Goal: Task Accomplishment & Management: Manage account settings

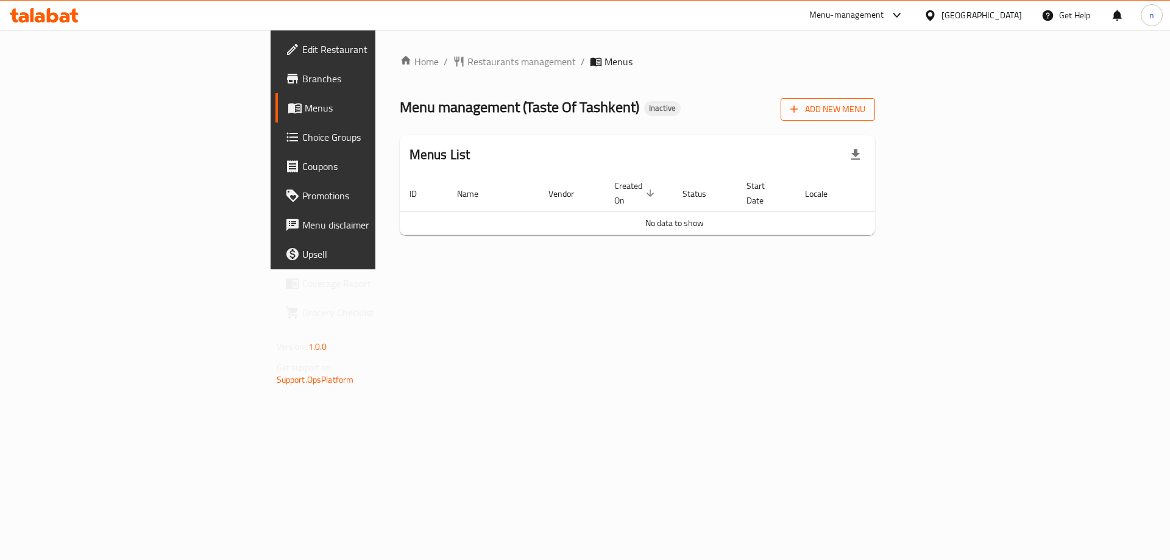
click at [866, 115] on span "Add New Menu" at bounding box center [828, 109] width 75 height 15
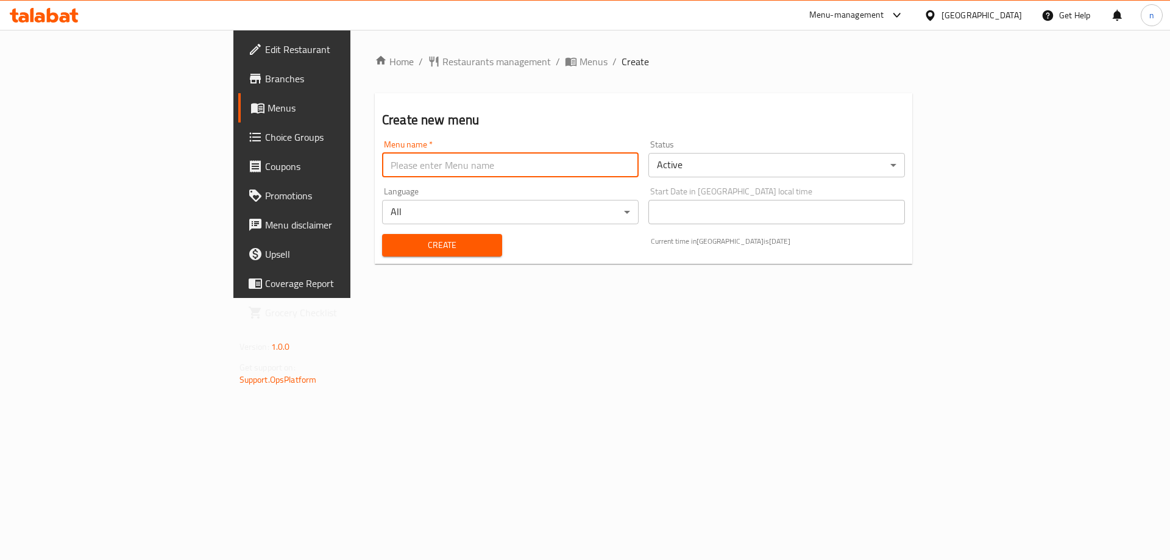
click at [419, 176] on input "text" at bounding box center [510, 165] width 257 height 24
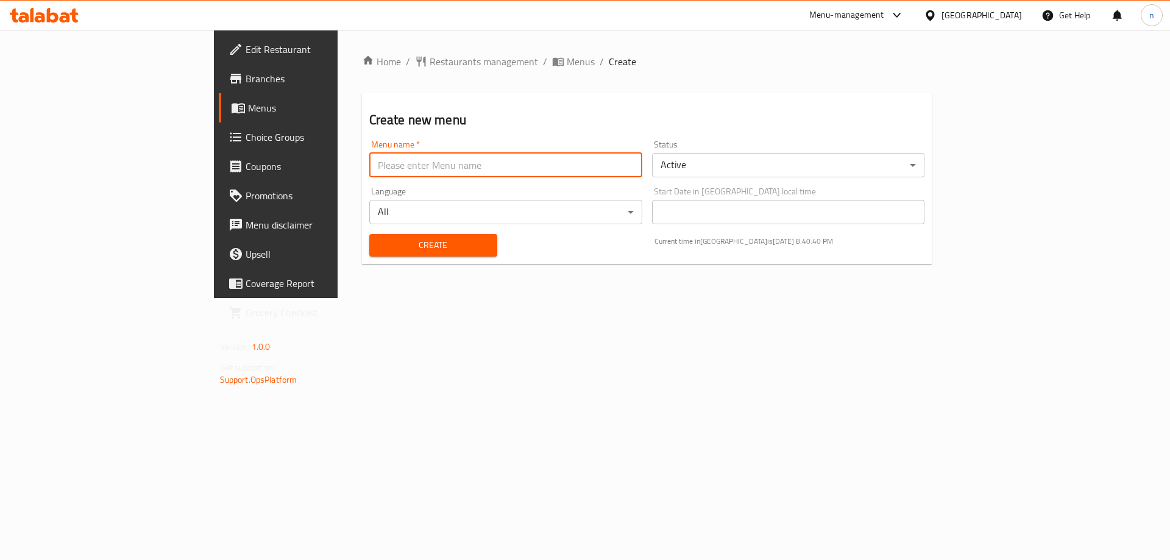
type input "ى"
type input "nourhann9/5"
click at [369, 255] on button "Create" at bounding box center [433, 245] width 128 height 23
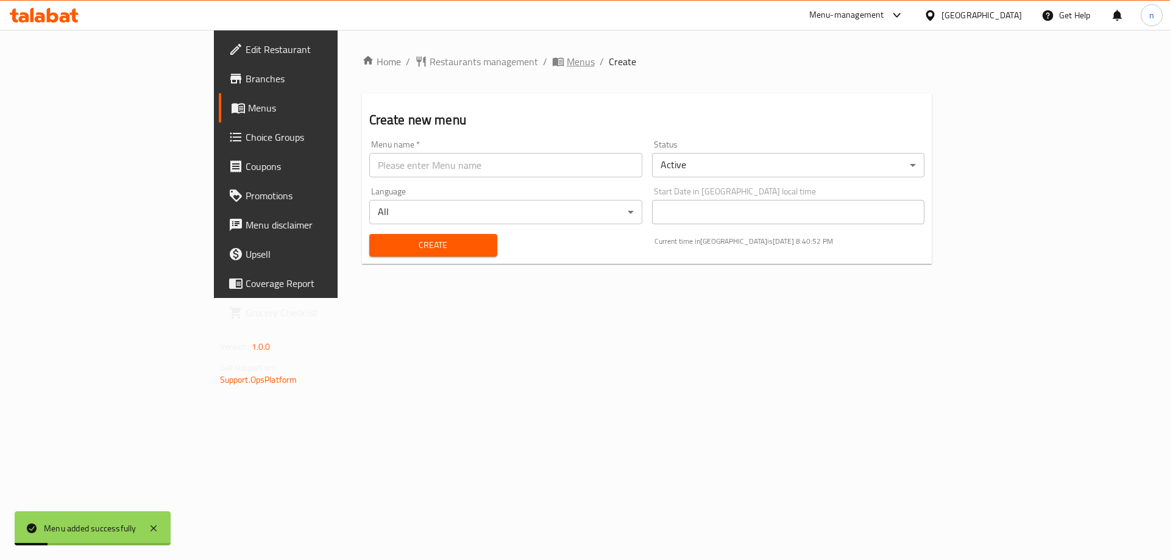
click at [567, 62] on span "Menus" at bounding box center [581, 61] width 28 height 15
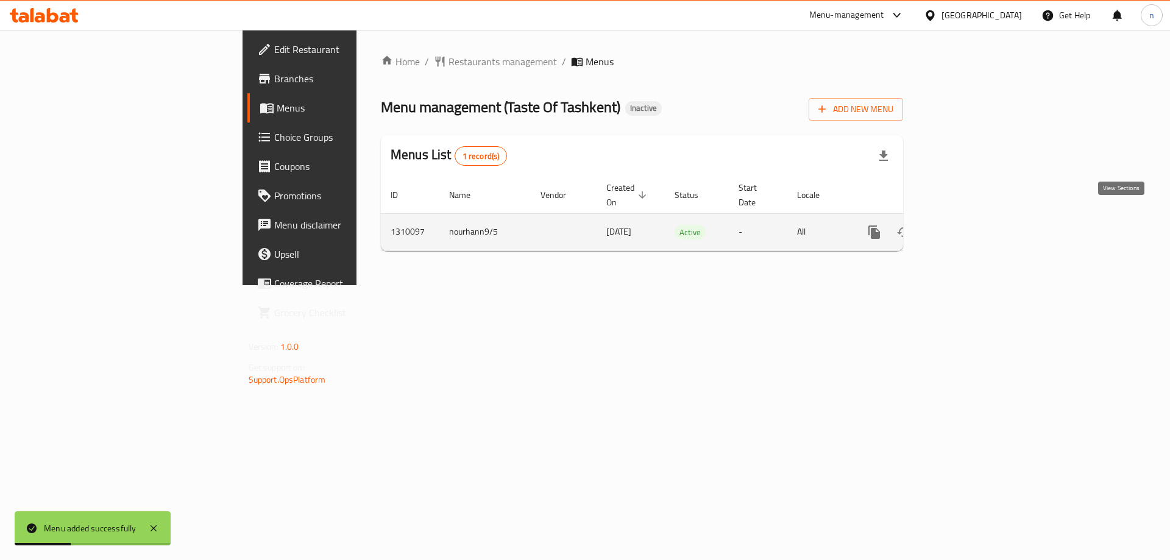
click at [977, 222] on link "enhanced table" at bounding box center [962, 232] width 29 height 29
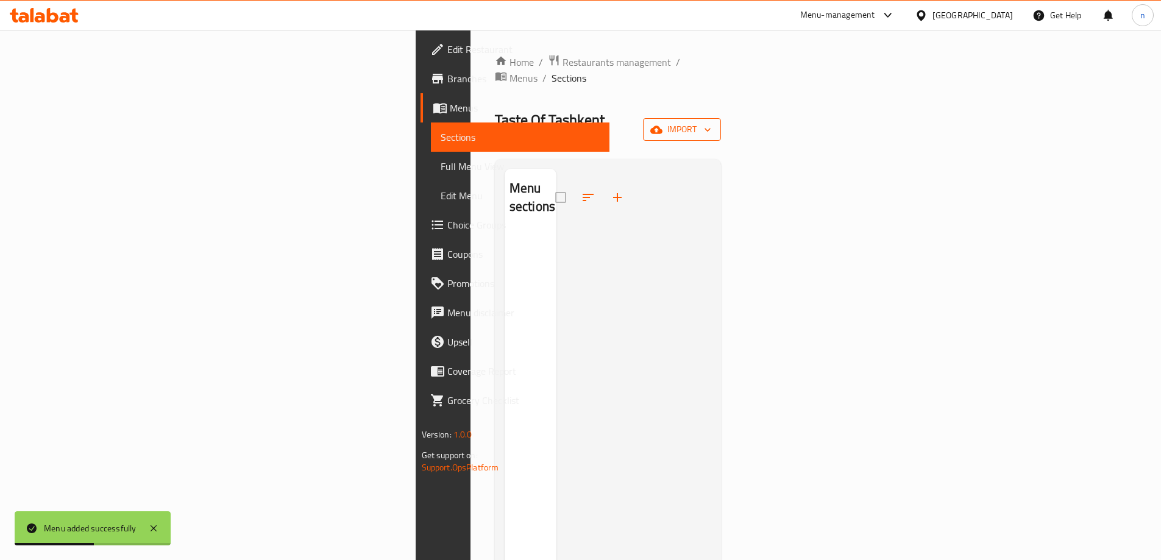
click at [721, 118] on button "import" at bounding box center [682, 129] width 78 height 23
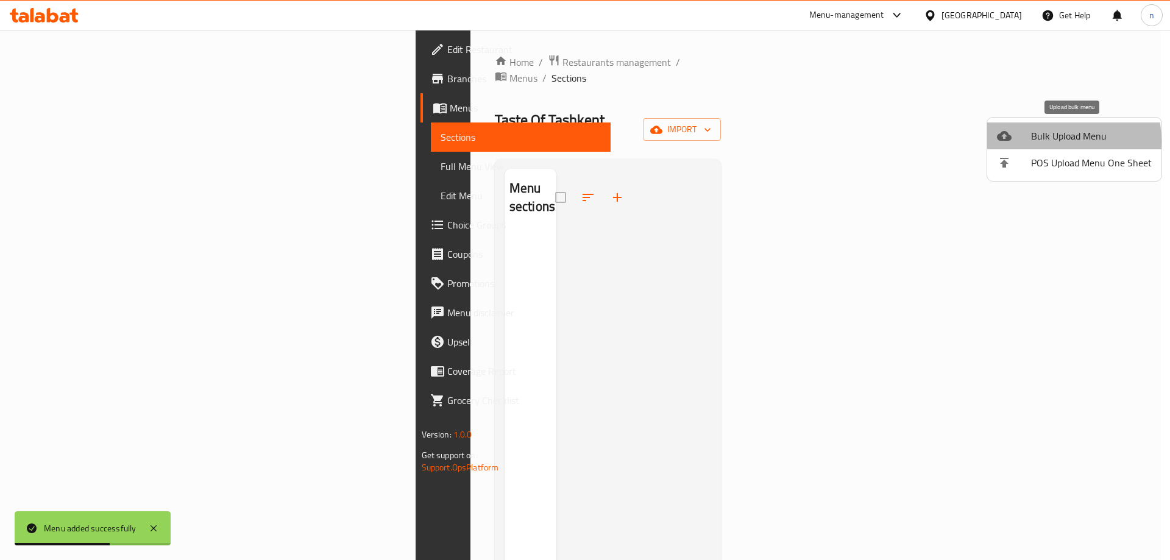
click at [1031, 141] on span "Bulk Upload Menu" at bounding box center [1091, 136] width 121 height 15
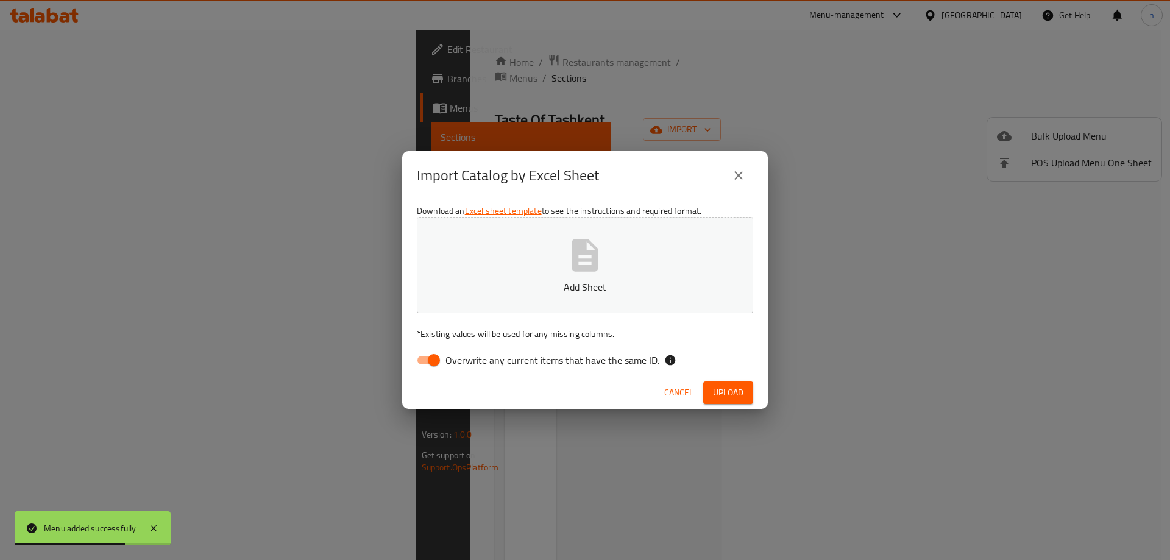
click at [427, 361] on input "Overwrite any current items that have the same ID." at bounding box center [433, 360] width 69 height 23
checkbox input "false"
click at [498, 305] on button "Add Sheet" at bounding box center [585, 265] width 336 height 96
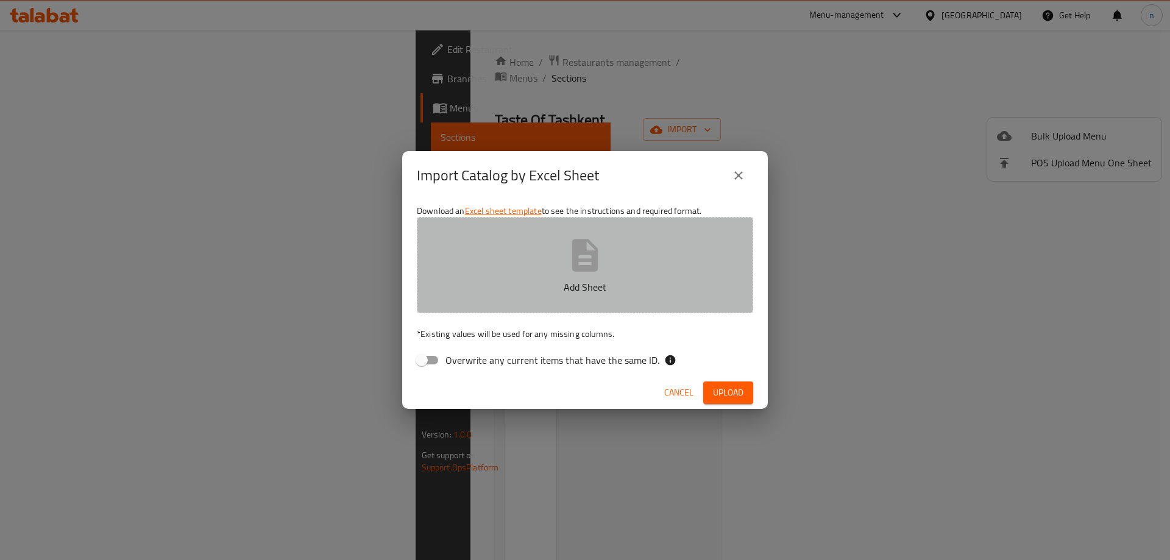
click at [584, 285] on p "Add Sheet" at bounding box center [585, 287] width 299 height 15
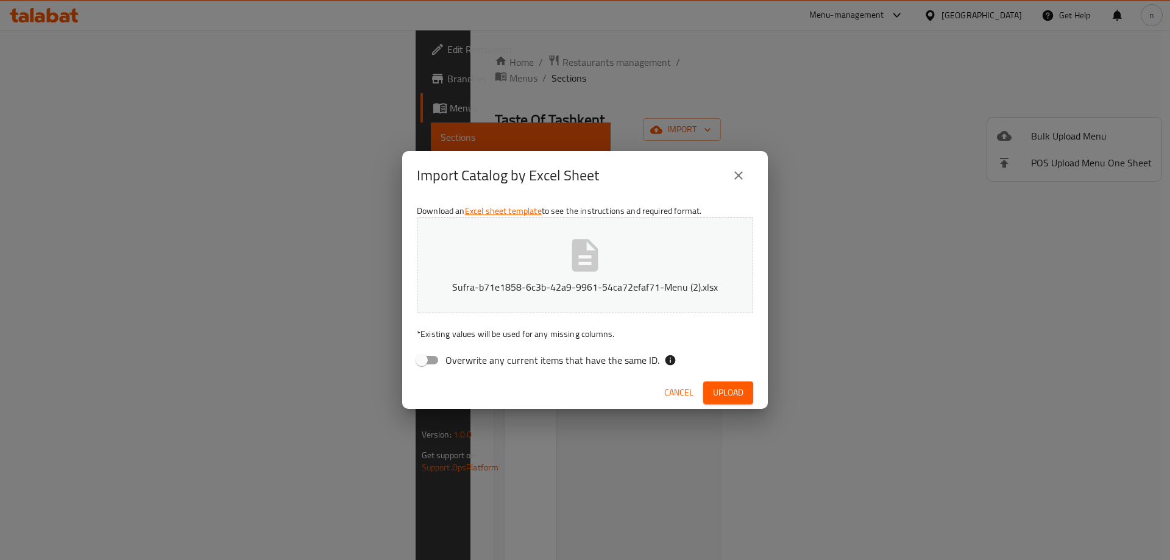
click at [725, 388] on span "Upload" at bounding box center [728, 392] width 30 height 15
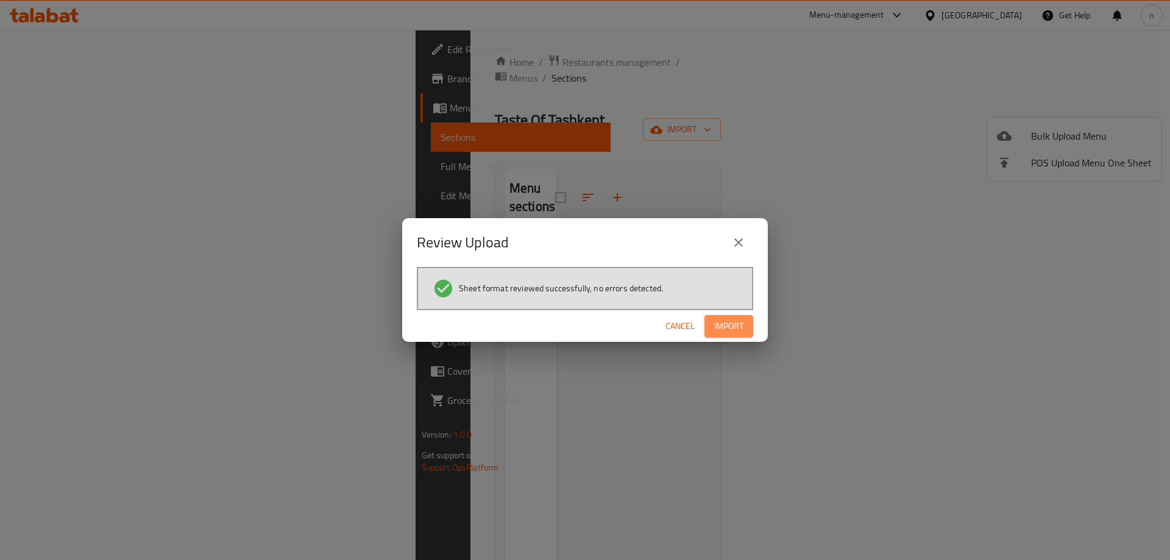
click at [735, 327] on span "Import" at bounding box center [728, 326] width 29 height 15
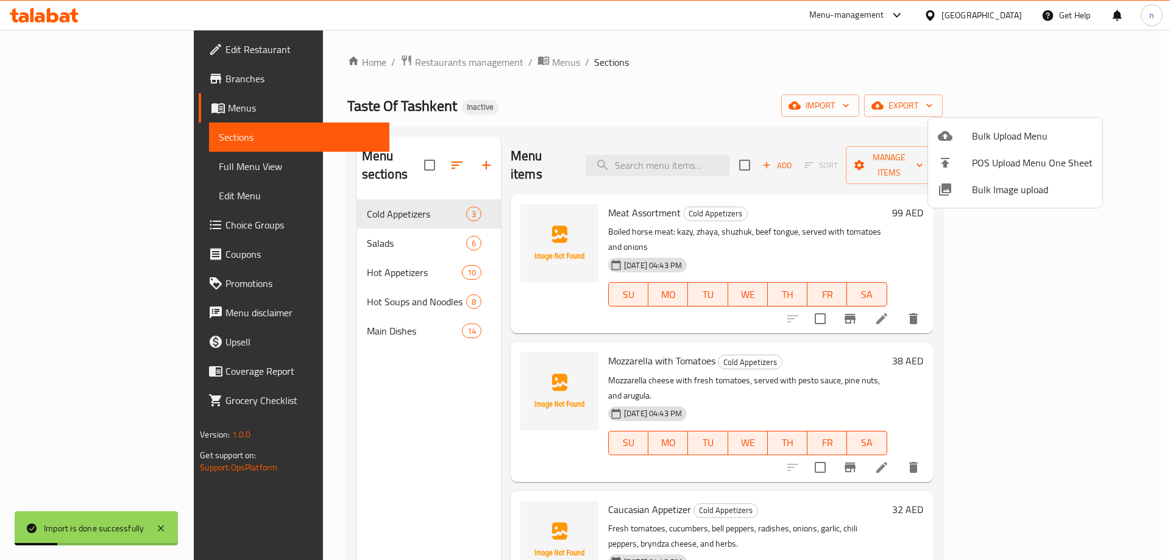
click at [57, 163] on div at bounding box center [585, 280] width 1170 height 560
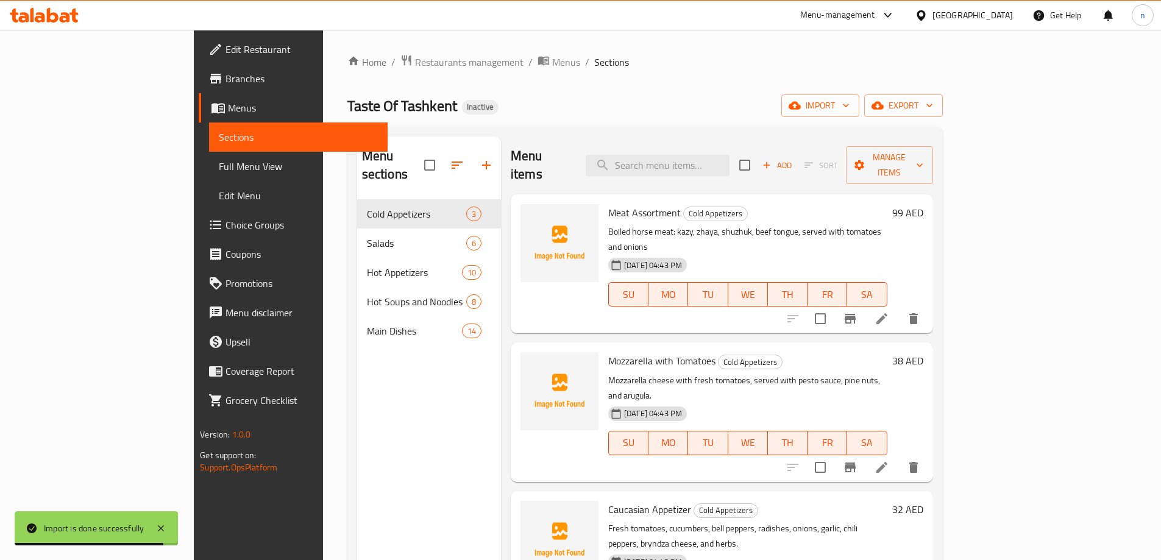
click at [219, 168] on span "Full Menu View" at bounding box center [298, 166] width 159 height 15
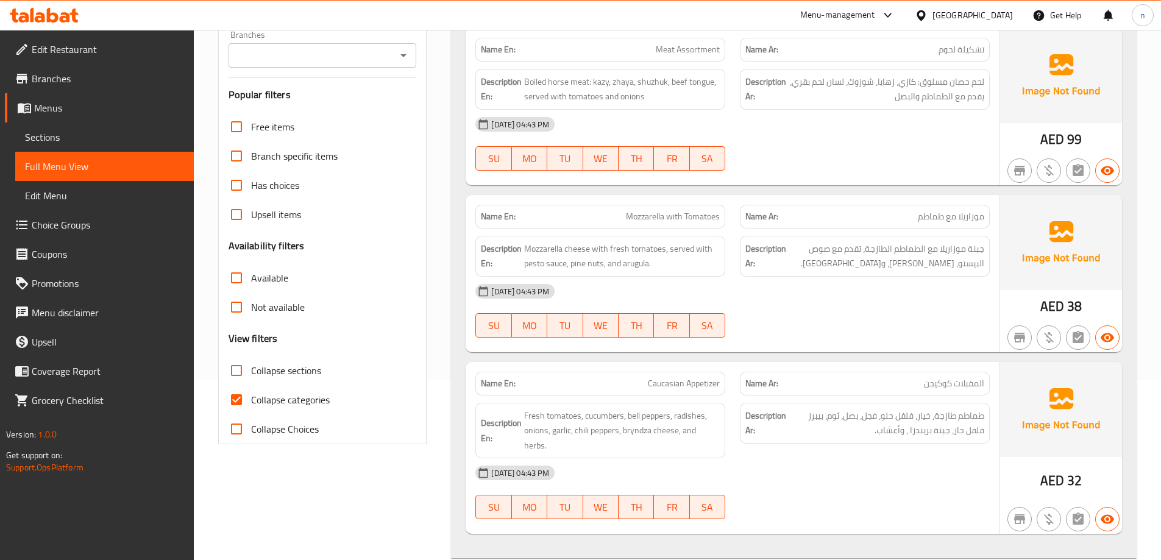
scroll to position [183, 0]
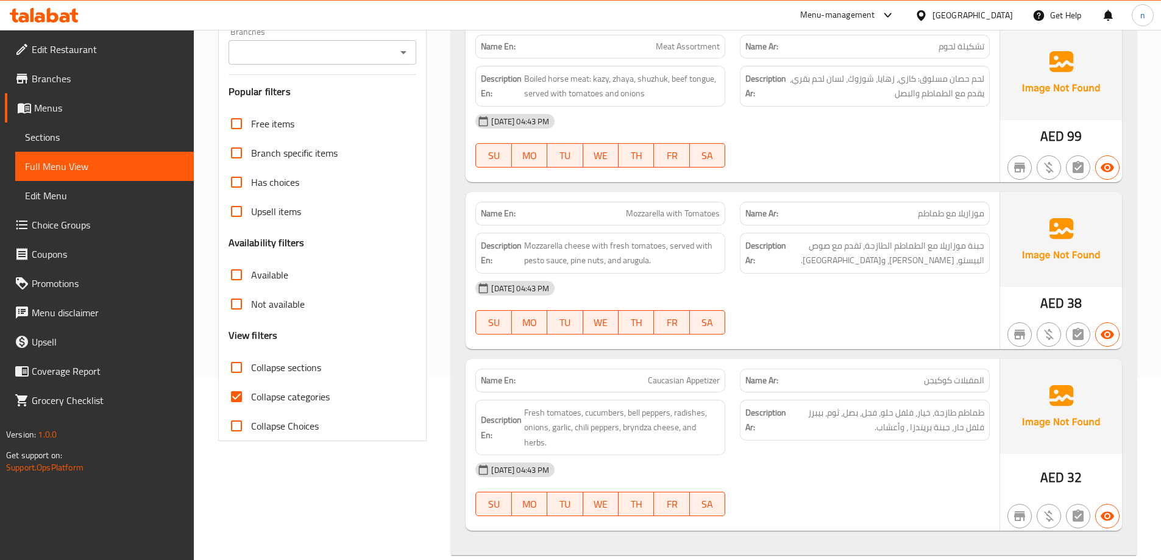
click at [238, 394] on input "Collapse categories" at bounding box center [236, 396] width 29 height 29
checkbox input "false"
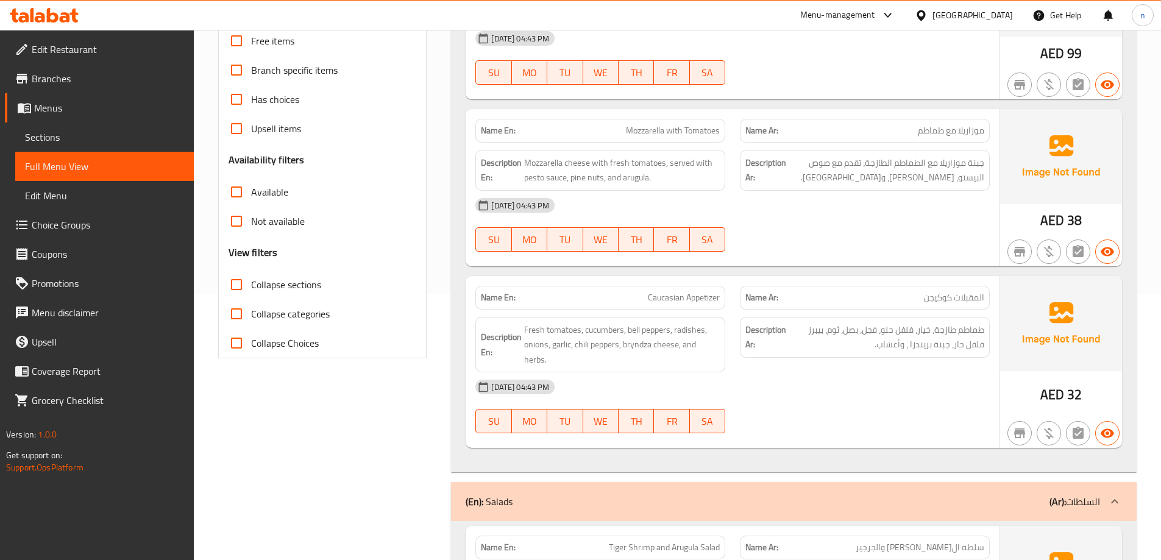
scroll to position [305, 0]
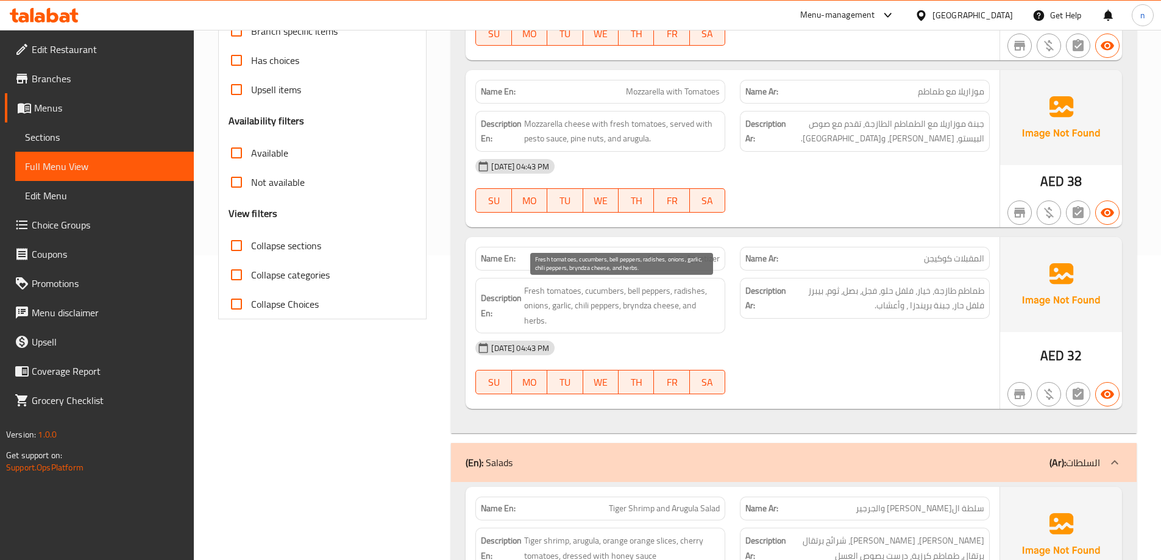
click at [583, 310] on span "Fresh tomatoes, cucumbers, bell peppers, radishes, onions, garlic, chili pepper…" at bounding box center [622, 305] width 196 height 45
copy span "chili"
click at [834, 357] on div "[DATE] 04:43 PM" at bounding box center [732, 347] width 529 height 29
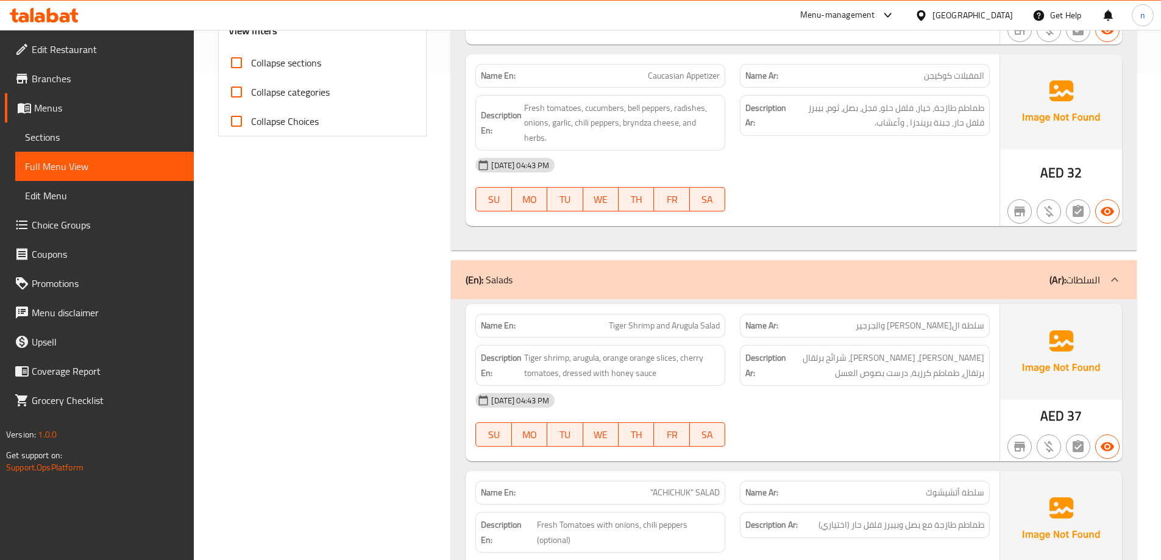
scroll to position [549, 0]
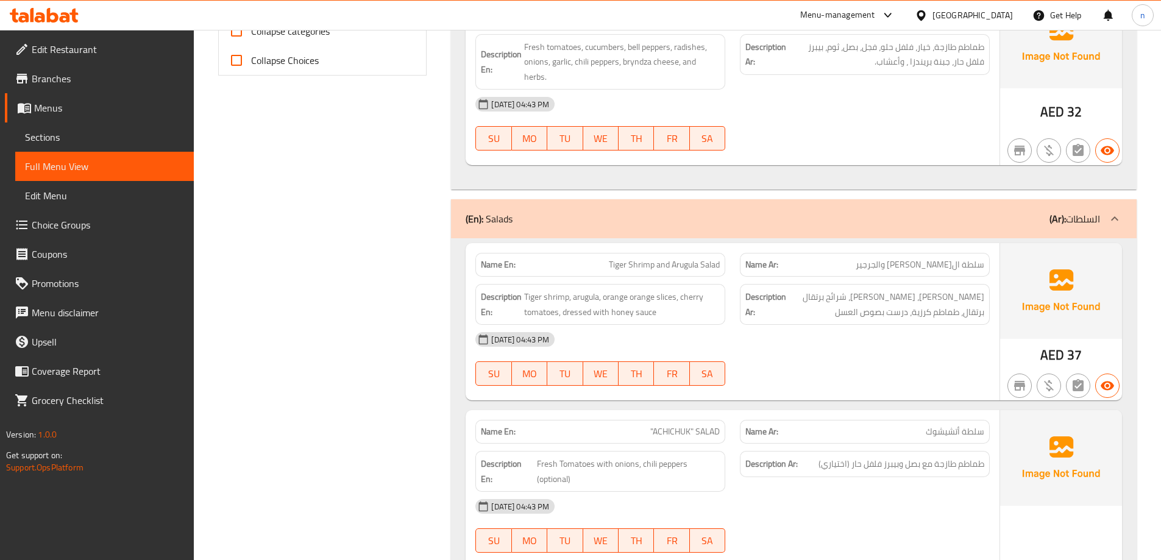
click at [617, 260] on span "Tiger Shrimp and Arugula Salad" at bounding box center [664, 264] width 111 height 13
copy span "Tiger"
click at [744, 344] on div "[DATE] 04:43 PM" at bounding box center [732, 339] width 529 height 29
click at [579, 298] on span "Tiger shrimp, arugula, orange orange slices, cherry tomatoes, dressed with hone…" at bounding box center [622, 305] width 196 height 30
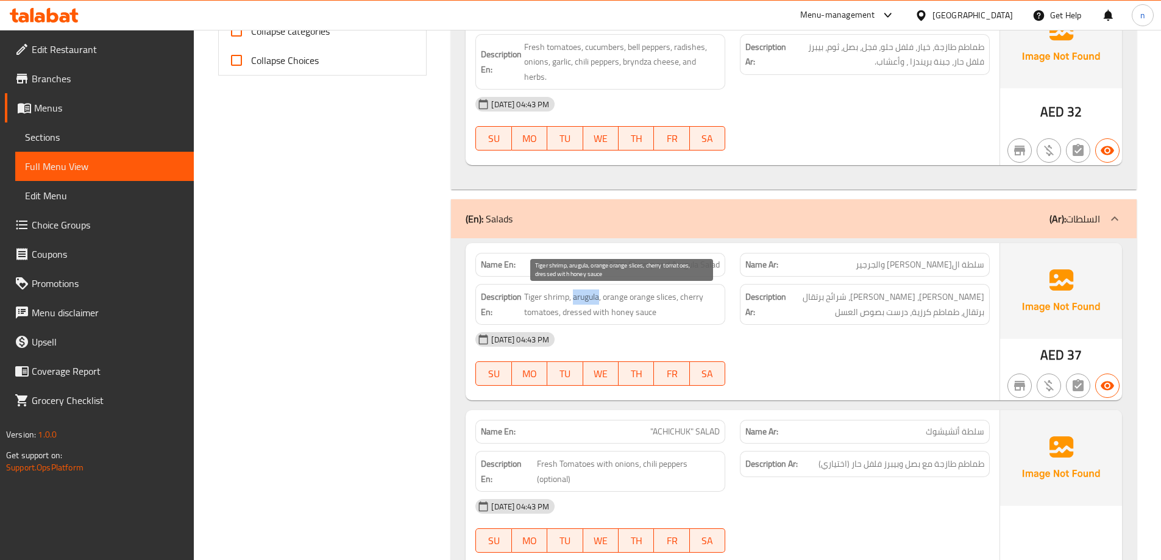
click at [579, 298] on span "Tiger shrimp, arugula, orange orange slices, cherry tomatoes, dressed with hone…" at bounding box center [622, 305] width 196 height 30
copy span "arugula"
click at [754, 361] on div "[DATE] 04:43 PM SU MO TU WE TH FR SA" at bounding box center [732, 359] width 529 height 68
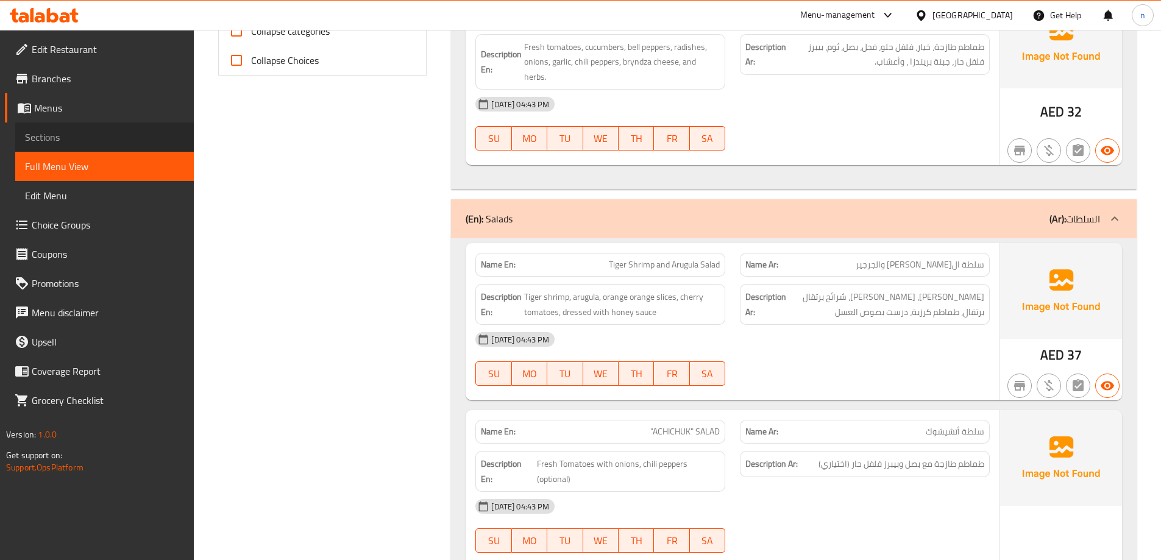
click at [94, 129] on link "Sections" at bounding box center [104, 137] width 179 height 29
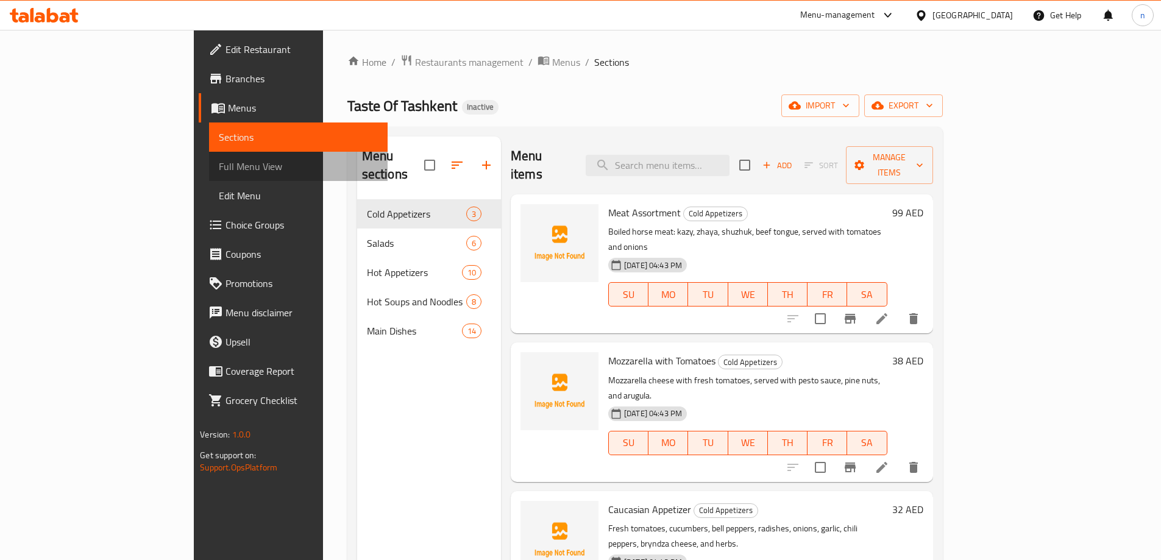
click at [219, 173] on span "Full Menu View" at bounding box center [298, 166] width 159 height 15
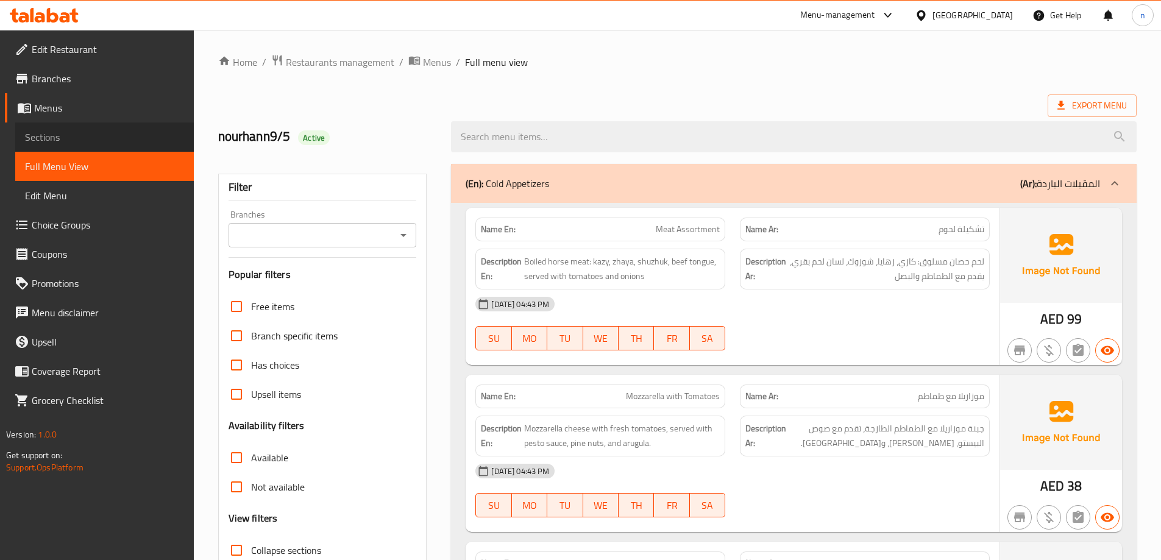
click at [102, 135] on span "Sections" at bounding box center [104, 137] width 159 height 15
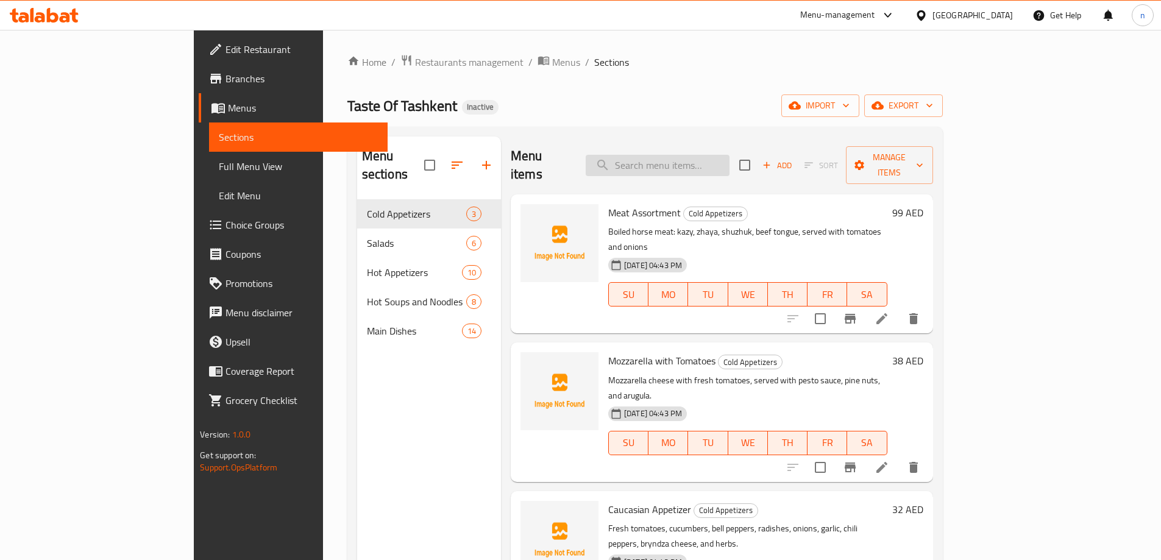
click at [680, 158] on input "search" at bounding box center [658, 165] width 144 height 21
paste input "Tiger Shrimp and Arugula Salad"
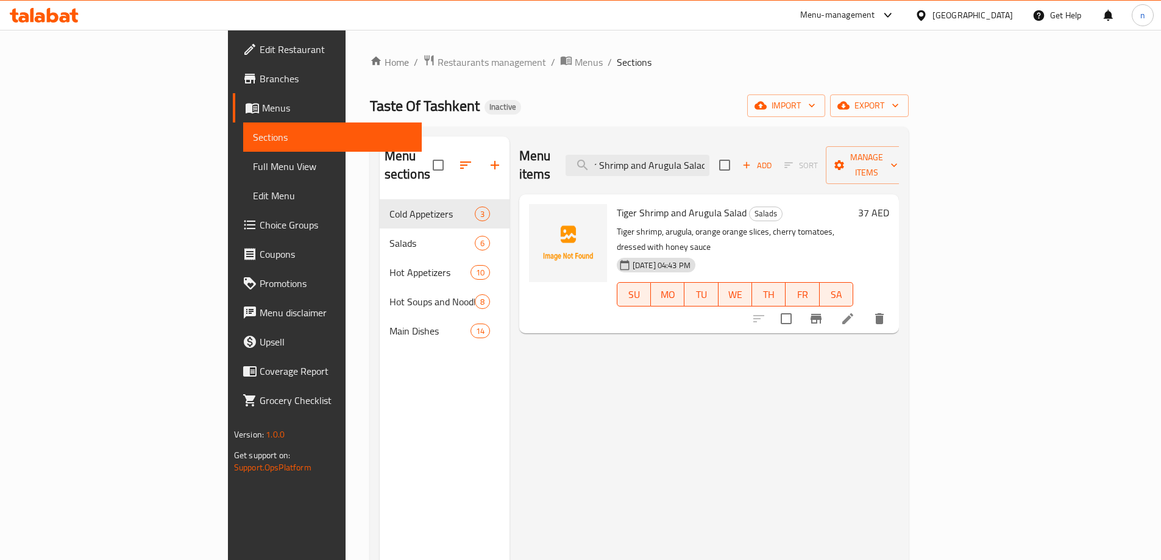
type input "Tiger Shrimp and Arugula Salad"
click at [853, 313] on icon at bounding box center [847, 318] width 11 height 11
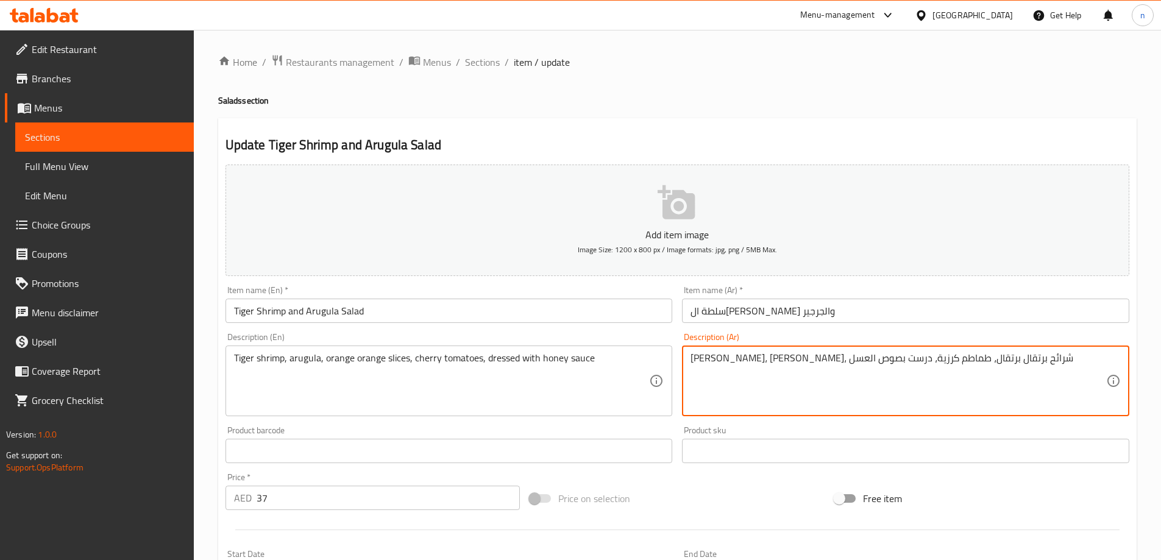
click at [870, 360] on textarea "[PERSON_NAME]، [PERSON_NAME]، شرائح برتقال برتقال، طماطم كرزية، درست بصوص العسل" at bounding box center [899, 381] width 416 height 58
click at [858, 360] on textarea "[PERSON_NAME]، [PERSON_NAME]، شرائح برتقال، طماطم كرزية، درست بصوص العسل" at bounding box center [899, 381] width 416 height 58
type textarea "[PERSON_NAME]، [PERSON_NAME]، شرائح برتقال، طماطم كرزية، درست بصوص العسل"
click at [343, 359] on textarea "Tiger shrimp, arugula, orange orange slices, cherry tomatoes, dressed with hone…" at bounding box center [442, 381] width 416 height 58
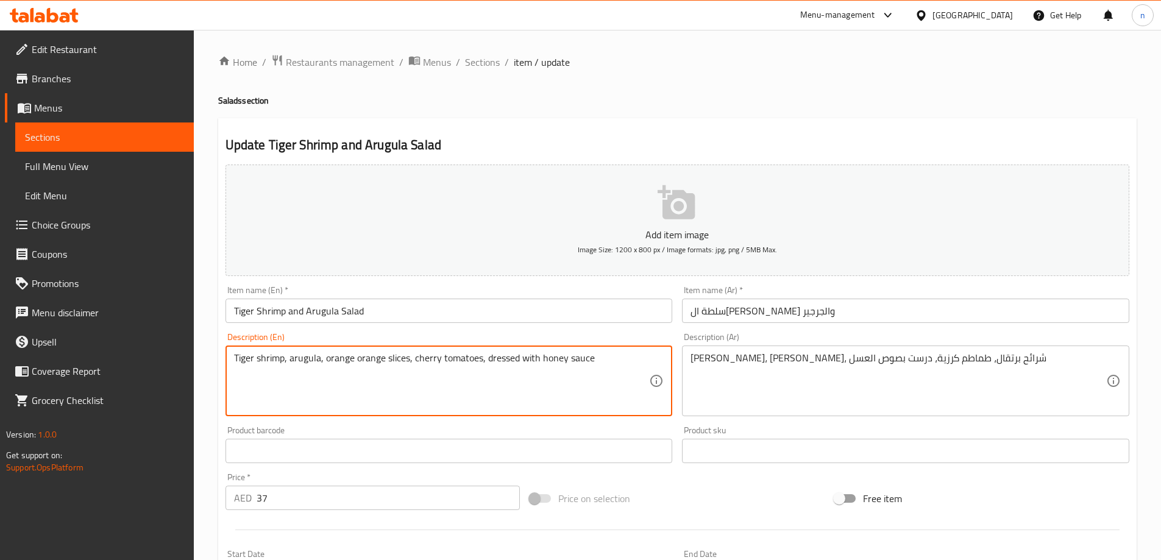
click at [343, 359] on textarea "Tiger shrimp, arugula, orange orange slices, cherry tomatoes, dressed with hone…" at bounding box center [442, 381] width 416 height 58
click at [346, 361] on textarea "Tiger shrimp, arugula, orange orange slices, cherry tomatoes, dressed with hone…" at bounding box center [442, 381] width 416 height 58
click at [347, 355] on textarea "Tiger shrimp, arugula, orange orange slices, cherry tomatoes, dressed with hone…" at bounding box center [442, 381] width 416 height 58
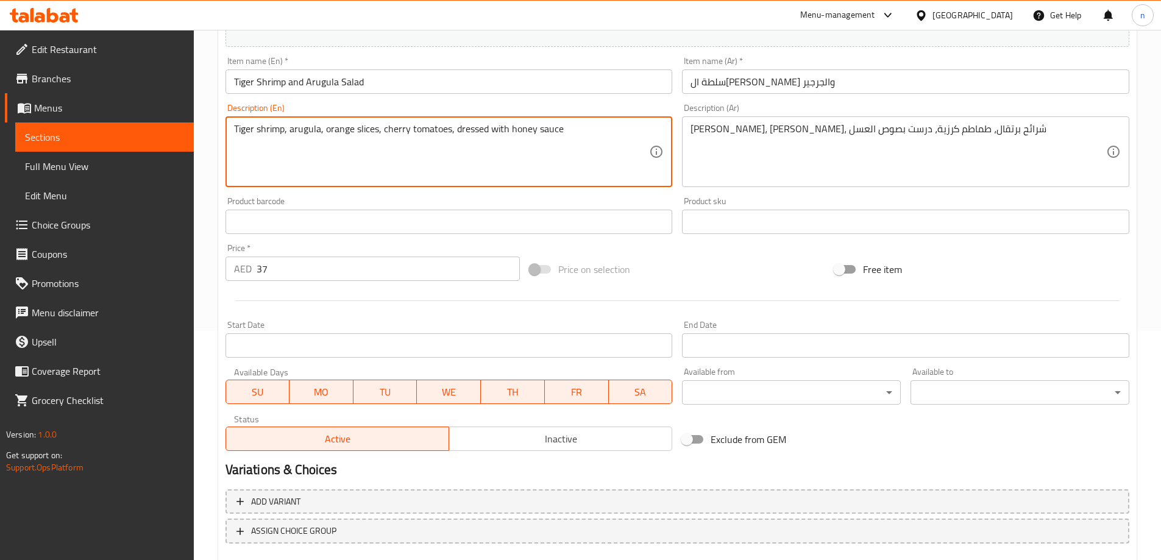
scroll to position [301, 0]
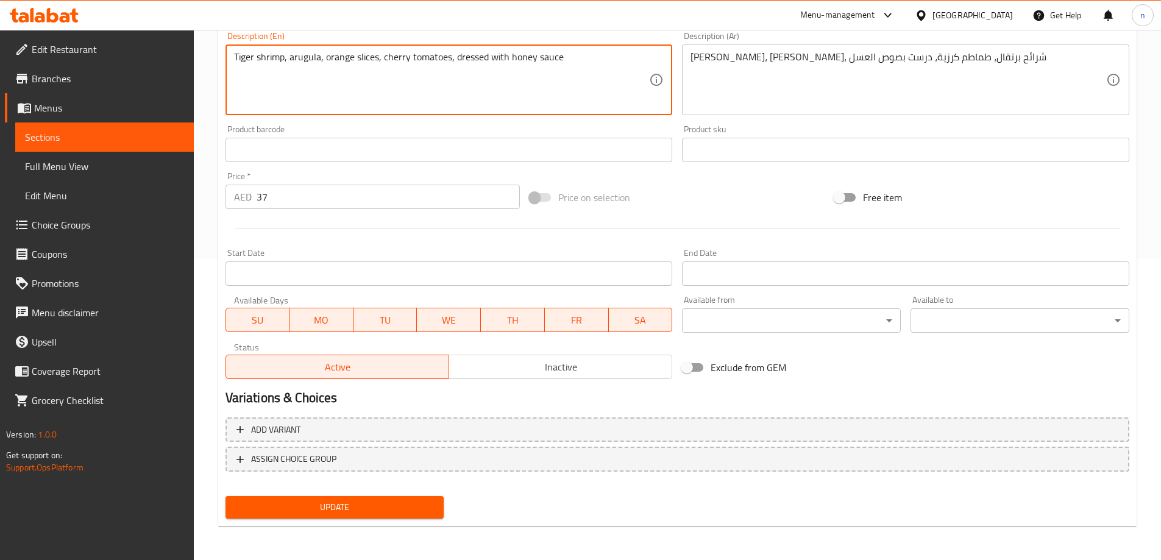
type textarea "Tiger shrimp, arugula, orange slices, cherry tomatoes, dressed with honey sauce"
click at [296, 499] on button "Update" at bounding box center [335, 507] width 219 height 23
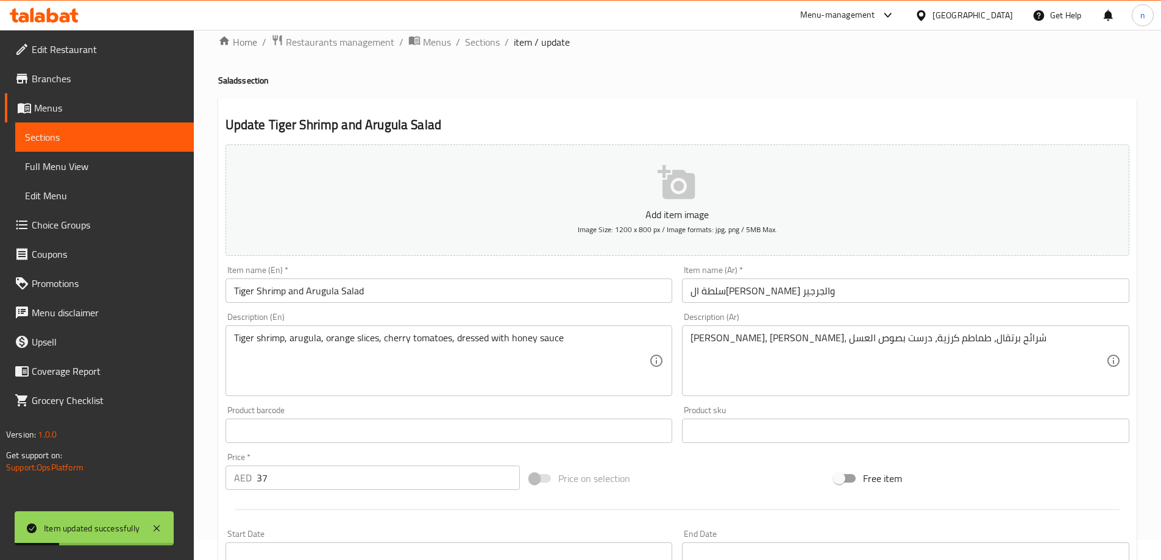
scroll to position [0, 0]
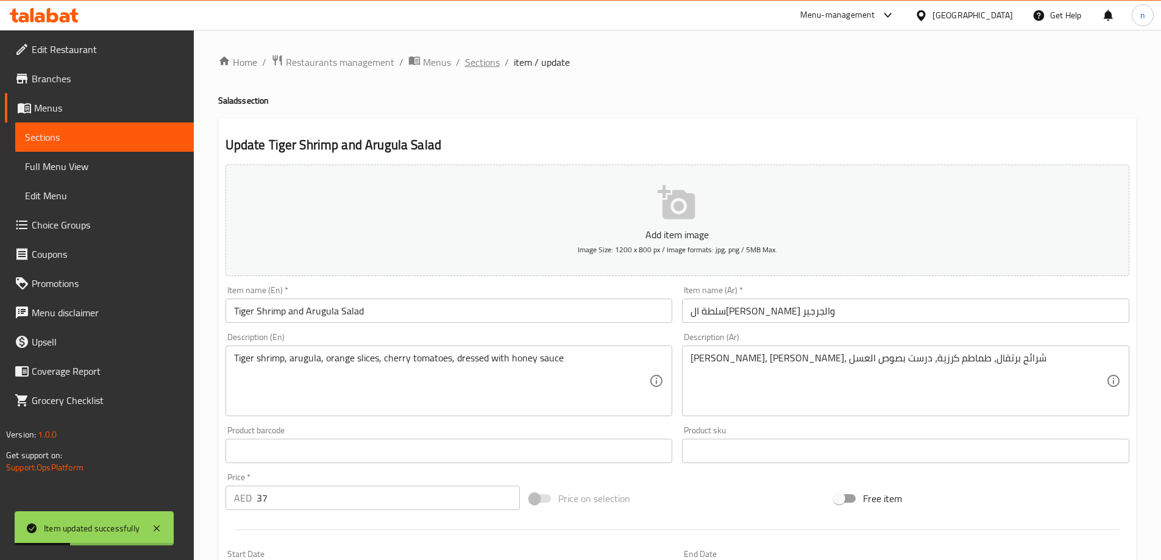
click at [478, 65] on span "Sections" at bounding box center [482, 62] width 35 height 15
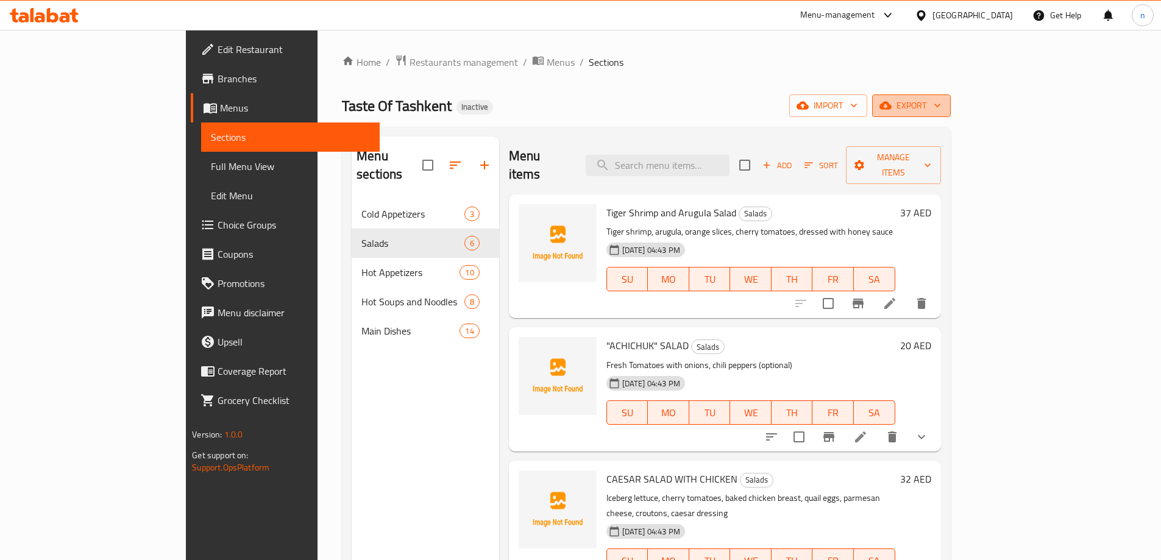
click at [941, 102] on span "export" at bounding box center [911, 105] width 59 height 15
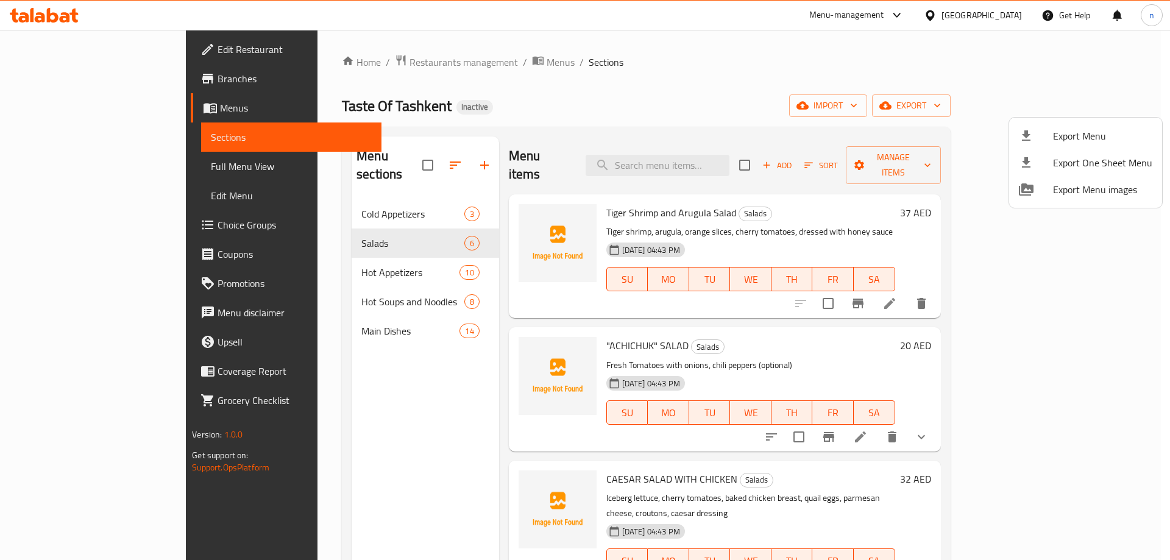
click at [1080, 132] on span "Export Menu" at bounding box center [1102, 136] width 99 height 15
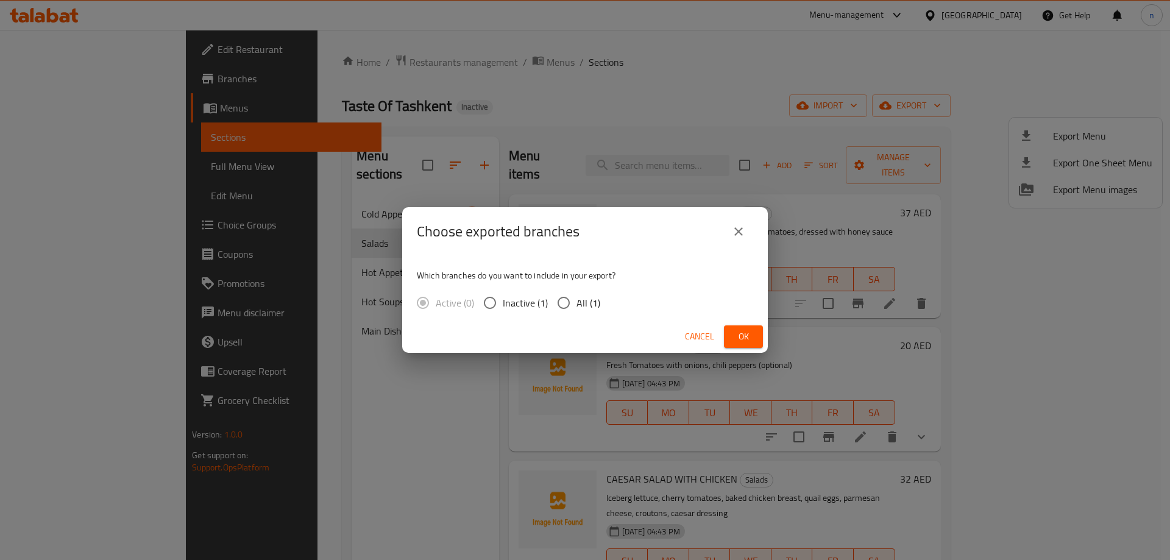
click at [562, 301] on input "All (1)" at bounding box center [564, 303] width 26 height 26
radio input "true"
click at [742, 337] on span "Ok" at bounding box center [744, 336] width 20 height 15
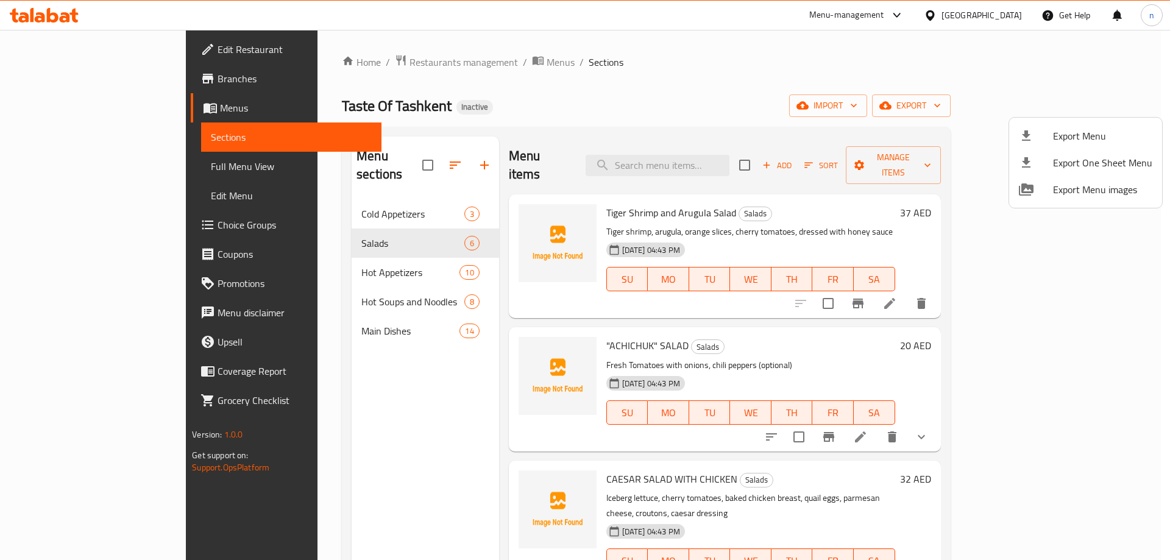
click at [119, 57] on div at bounding box center [585, 280] width 1170 height 560
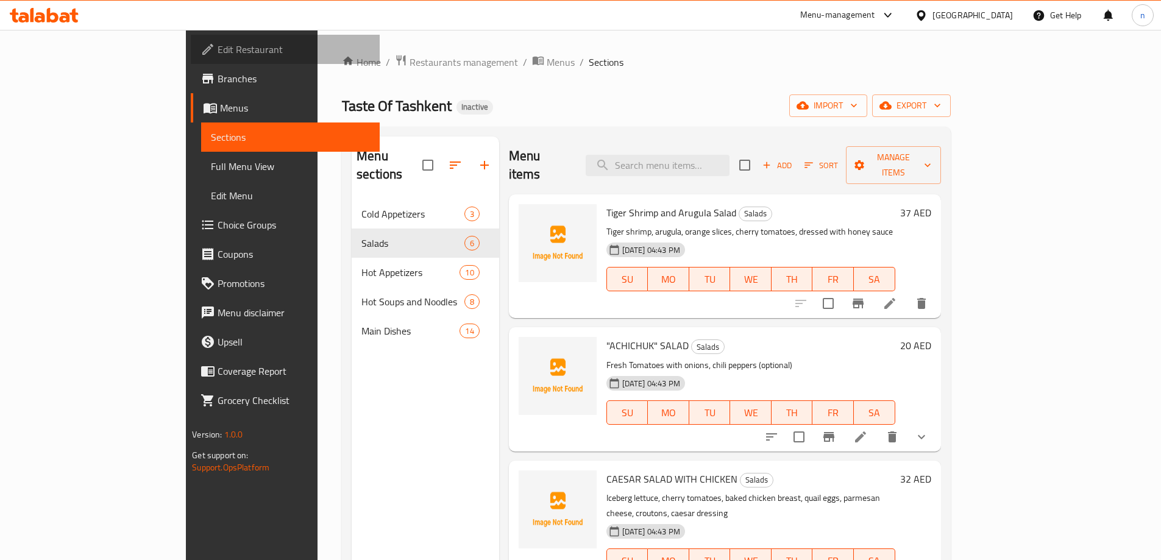
click at [218, 56] on span "Edit Restaurant" at bounding box center [294, 49] width 152 height 15
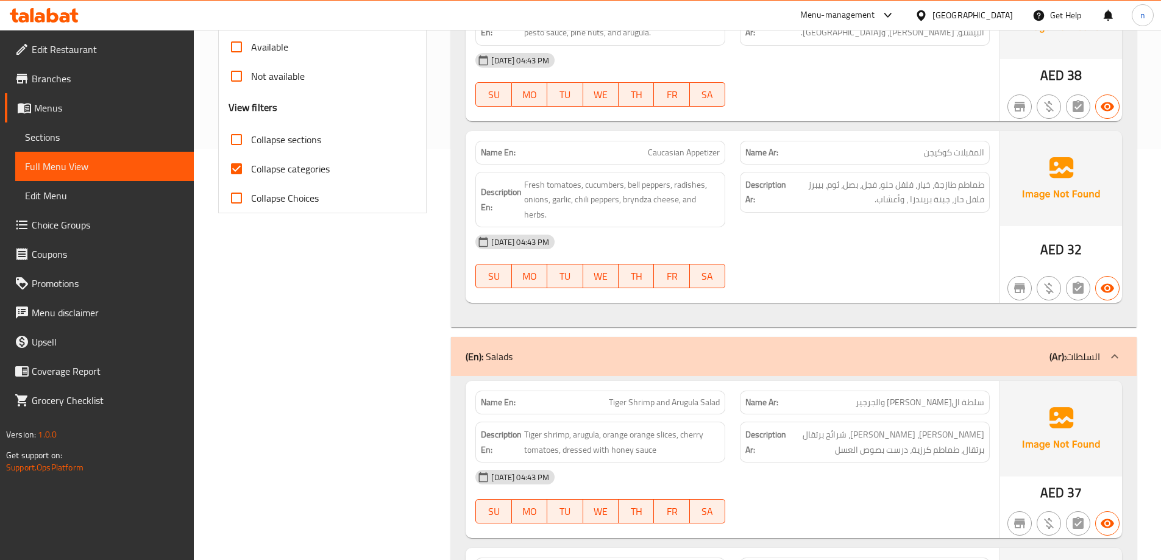
scroll to position [305, 0]
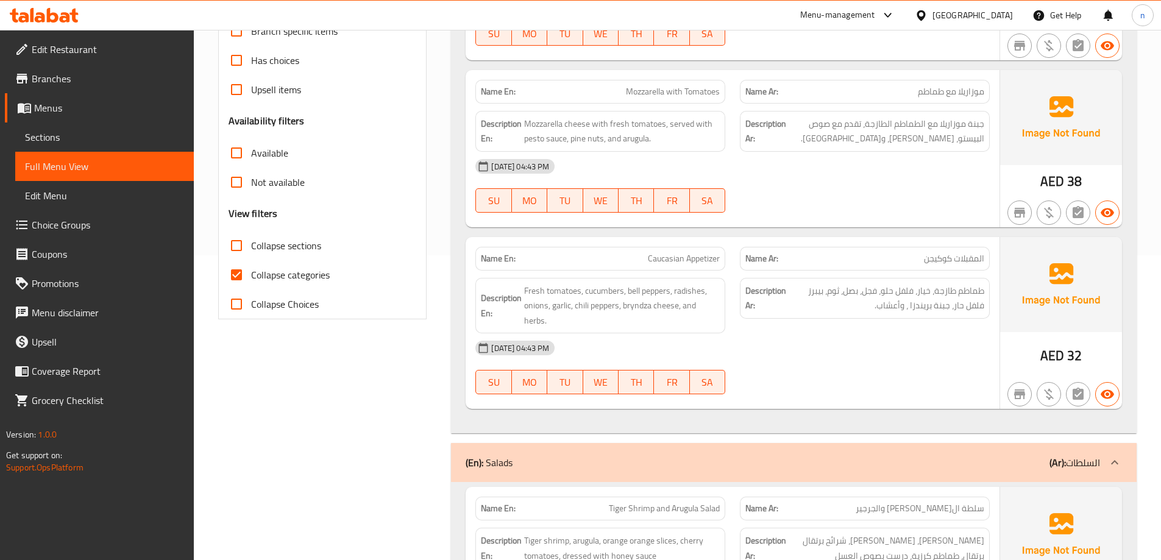
click at [240, 276] on input "Collapse categories" at bounding box center [236, 274] width 29 height 29
checkbox input "false"
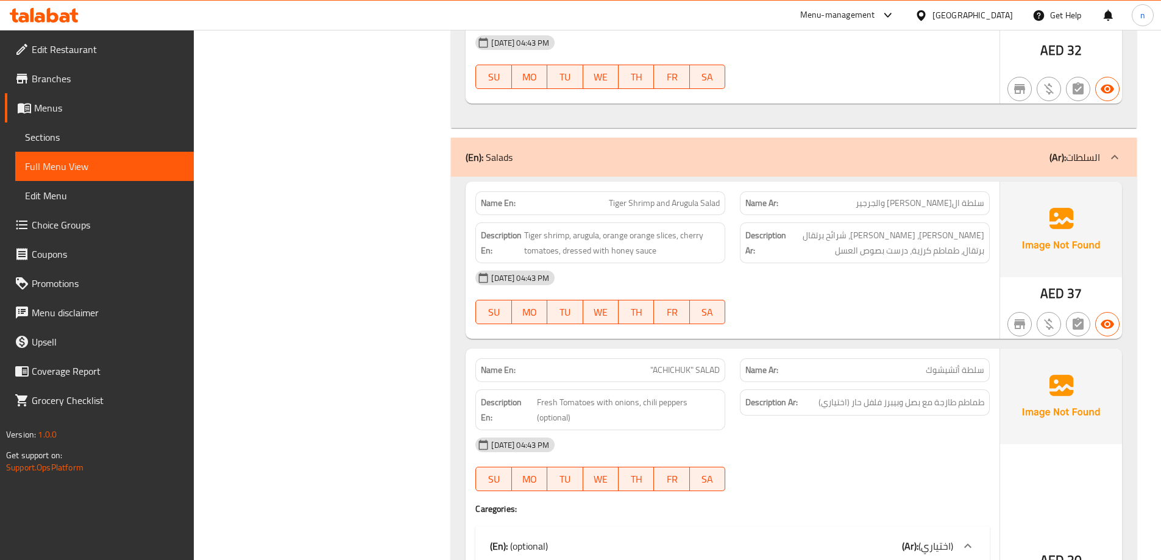
scroll to position [610, 0]
click at [616, 202] on span "Tiger Shrimp and Arugula Salad" at bounding box center [664, 204] width 111 height 13
copy span "Tiger Shrimp and Arugula Salad"
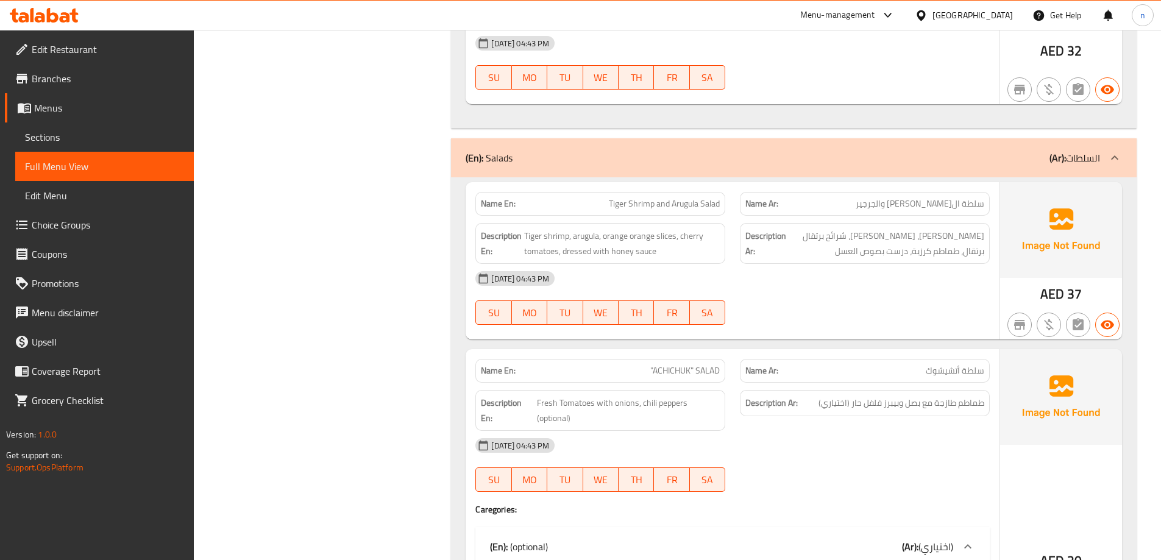
click at [789, 326] on div at bounding box center [865, 325] width 265 height 15
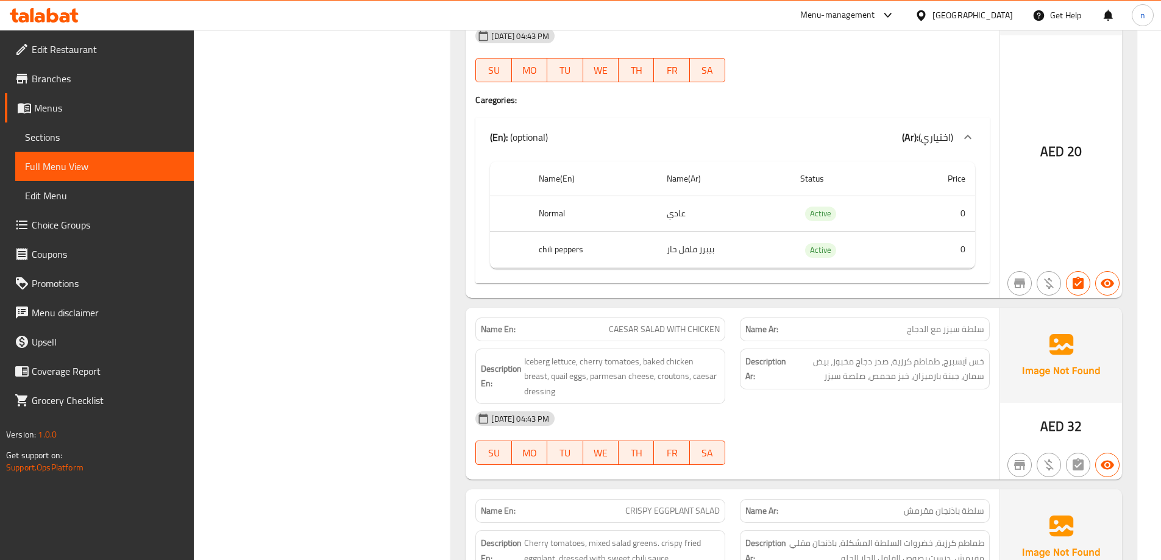
scroll to position [1036, 0]
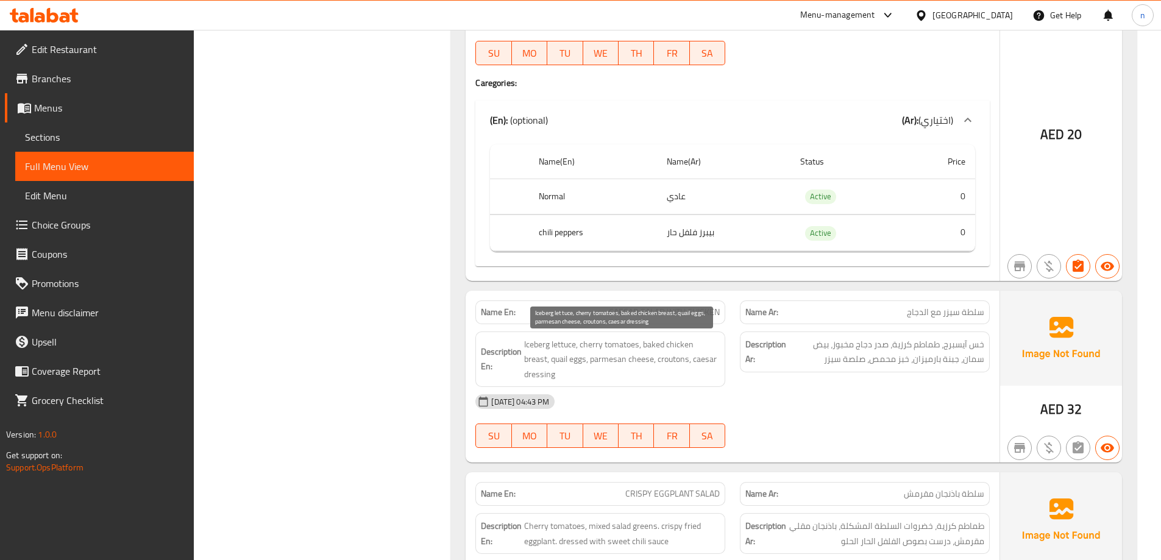
click at [666, 363] on span "Iceberg lettuce, cherry tomatoes, baked chicken breast, quail eggs, parmesan ch…" at bounding box center [622, 359] width 196 height 45
copy span "croutons"
click at [530, 371] on span "Iceberg lettuce, cherry tomatoes, baked chicken breast, quail eggs, parmesan ch…" at bounding box center [622, 359] width 196 height 45
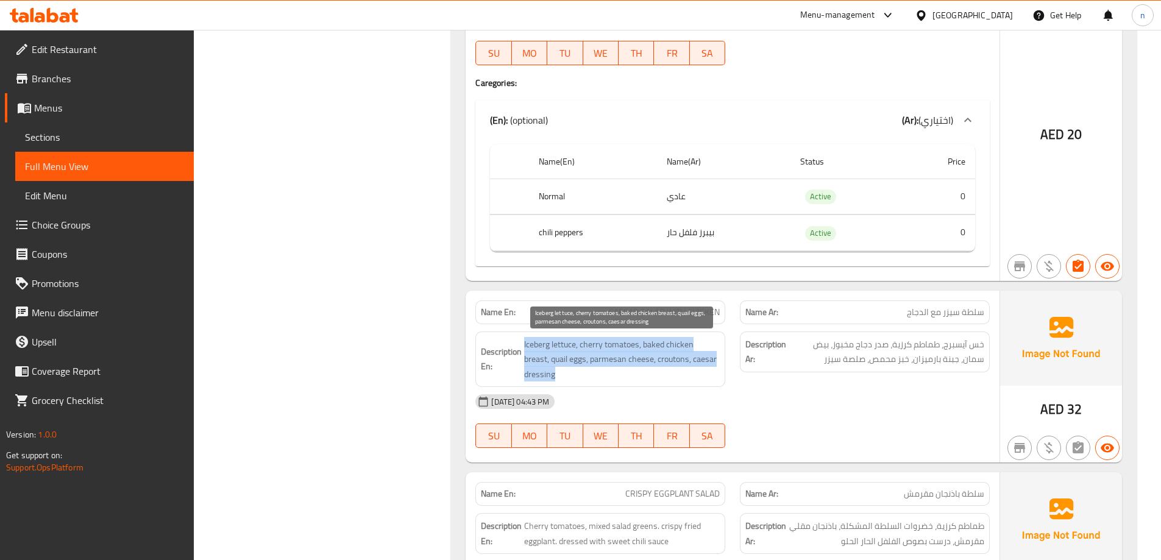
click at [530, 371] on span "Iceberg lettuce, cherry tomatoes, baked chicken breast, quail eggs, parmesan ch…" at bounding box center [622, 359] width 196 height 45
click at [536, 378] on span "Iceberg lettuce, cherry tomatoes, baked chicken breast, quail eggs, parmesan ch…" at bounding box center [622, 359] width 196 height 45
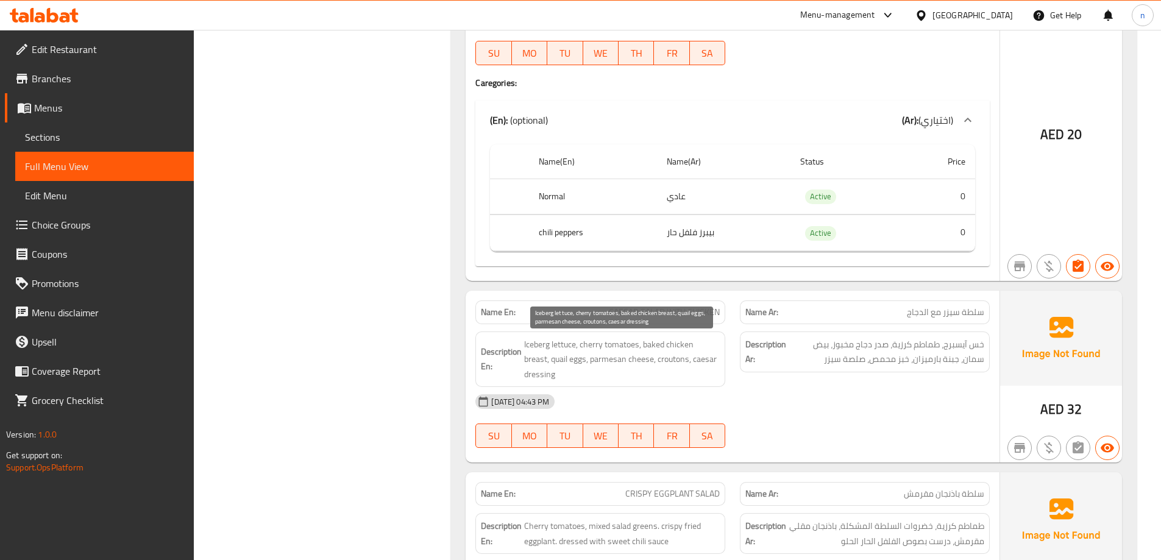
click at [535, 372] on span "Iceberg lettuce, cherry tomatoes, baked chicken breast, quail eggs, parmesan ch…" at bounding box center [622, 359] width 196 height 45
copy span "dressing"
click at [808, 389] on div "[DATE] 04:43 PM" at bounding box center [732, 401] width 529 height 29
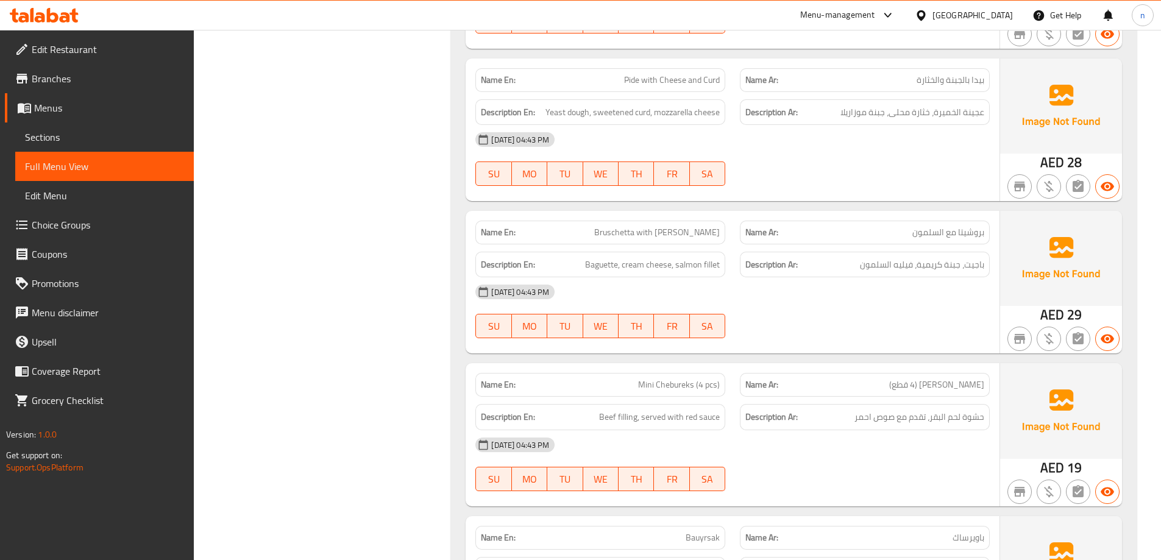
scroll to position [2743, 0]
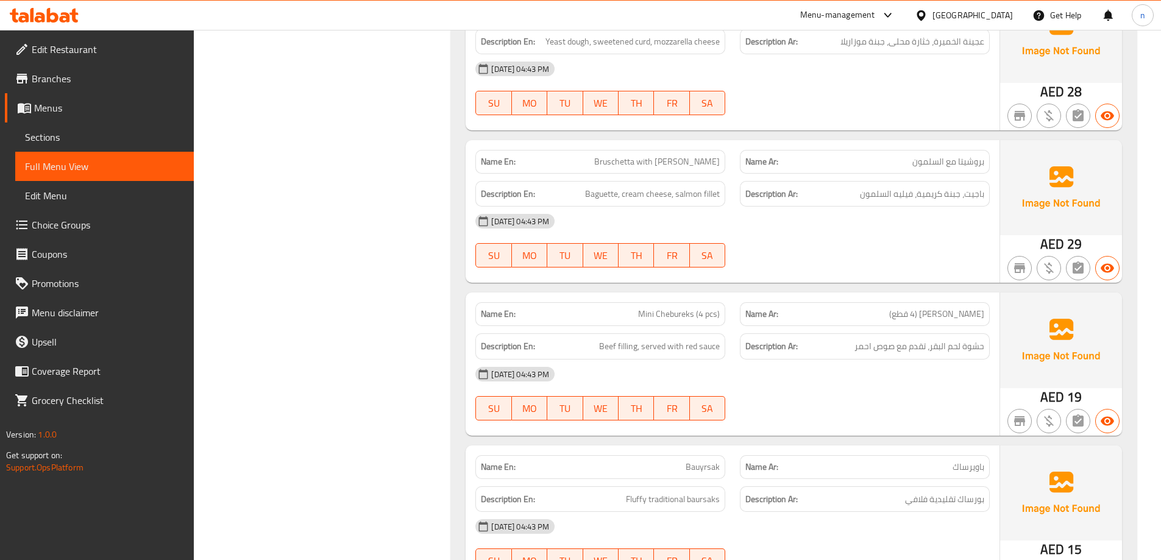
click at [813, 380] on div "[DATE] 04:43 PM" at bounding box center [732, 374] width 529 height 29
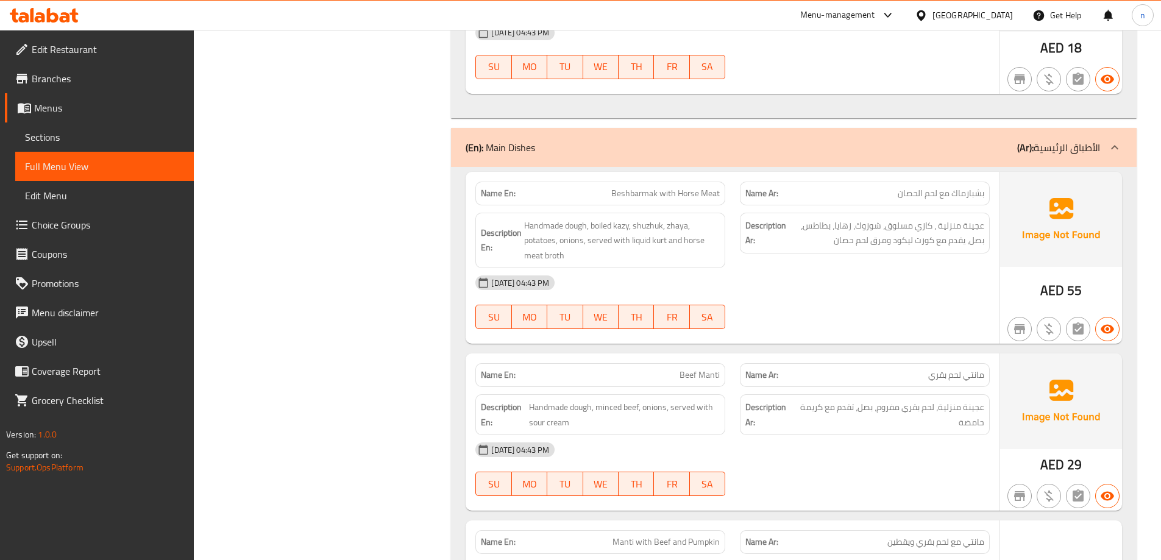
scroll to position [4999, 0]
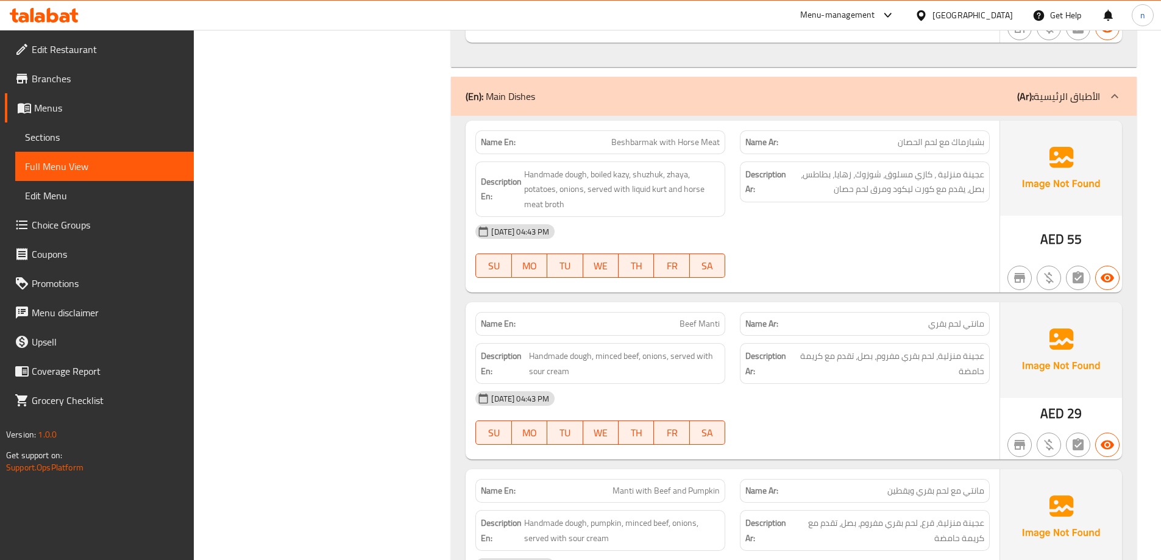
click at [854, 422] on div "[DATE] 04:43 PM SU MO TU WE TH FR SA" at bounding box center [732, 418] width 529 height 68
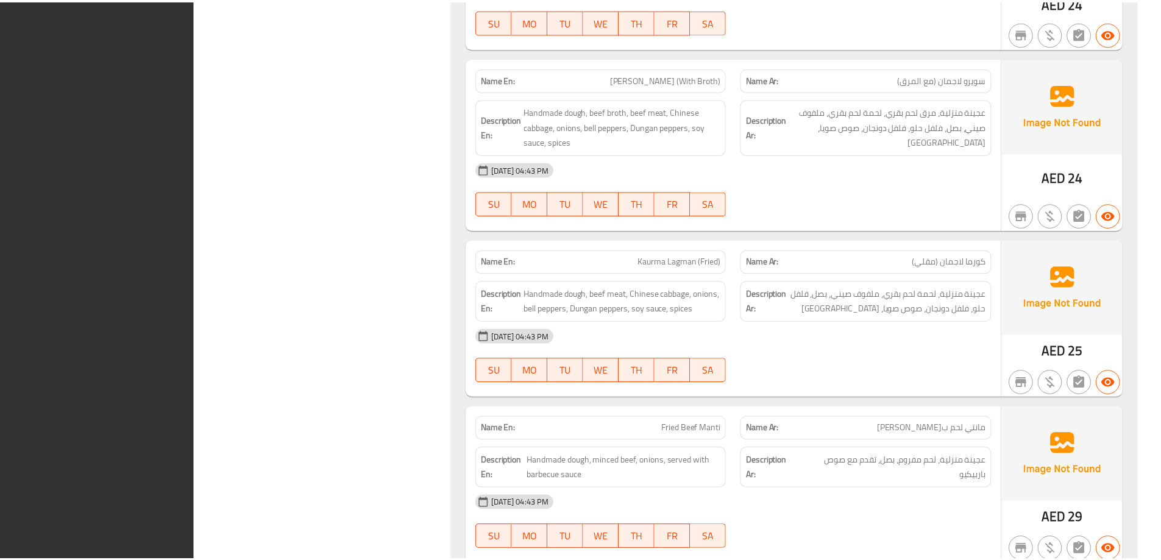
scroll to position [6877, 0]
